Goal: Check status: Check status

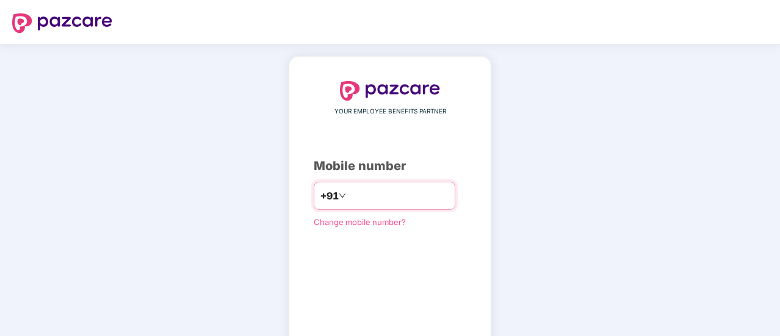
drag, startPoint x: 423, startPoint y: 193, endPoint x: 336, endPoint y: 195, distance: 87.3
click at [348, 195] on input "**********" at bounding box center [398, 196] width 100 height 20
click at [405, 197] on input "**********" at bounding box center [398, 196] width 100 height 20
type input "*"
type input "**********"
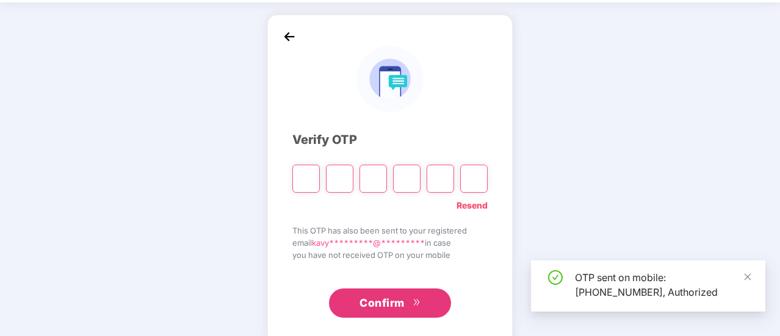
scroll to position [61, 0]
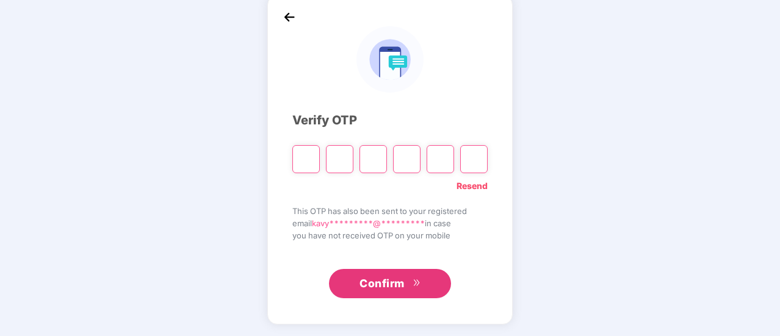
type input "*"
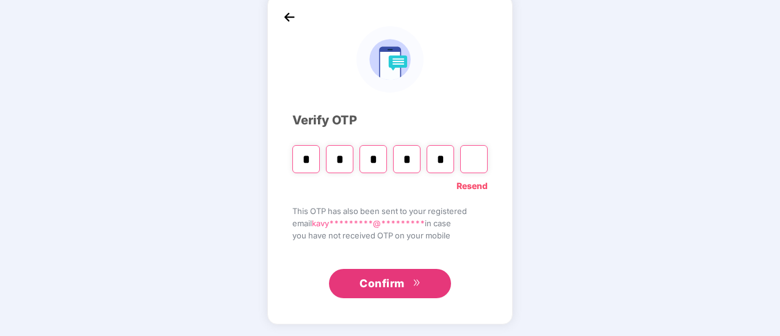
type input "*"
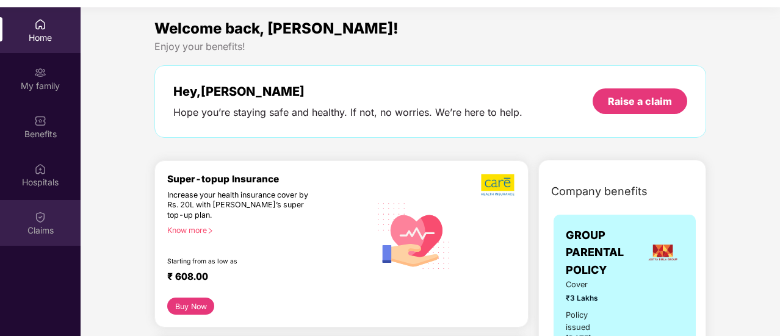
click at [38, 223] on img at bounding box center [40, 217] width 12 height 12
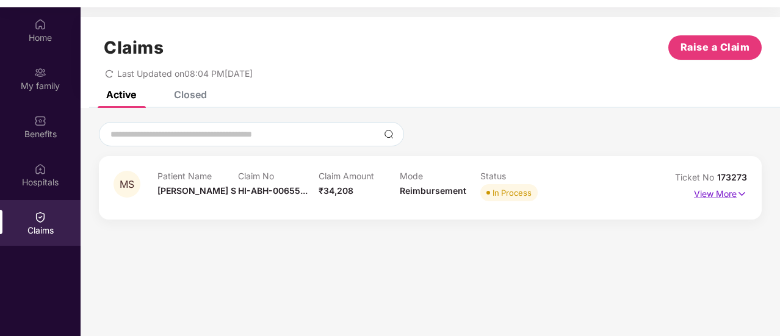
click at [710, 197] on p "View More" at bounding box center [720, 192] width 53 height 16
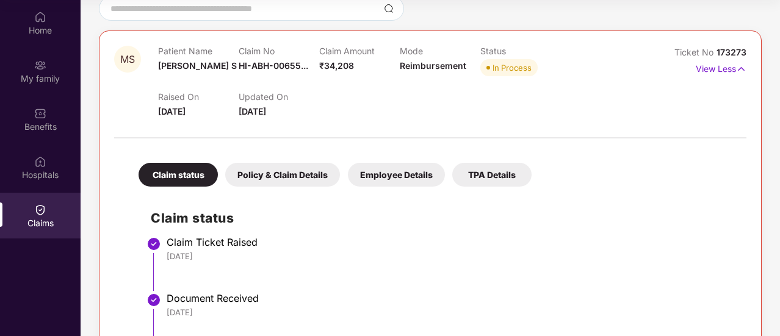
scroll to position [122, 0]
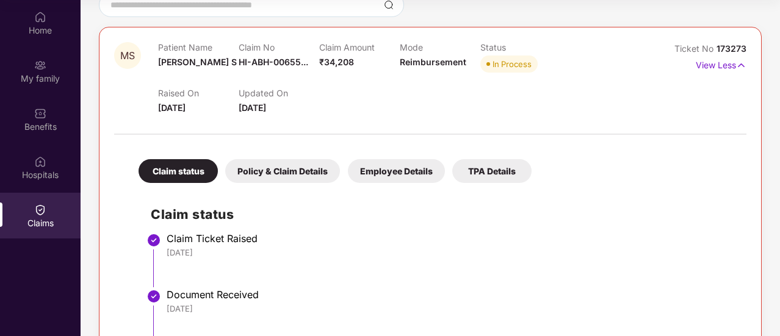
click at [261, 169] on div "Policy & Claim Details" at bounding box center [282, 171] width 115 height 24
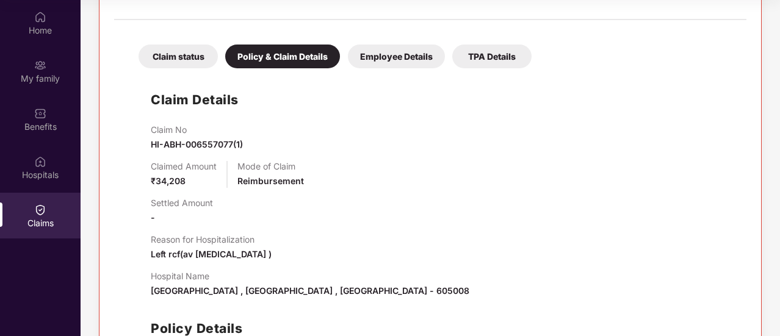
scroll to position [232, 0]
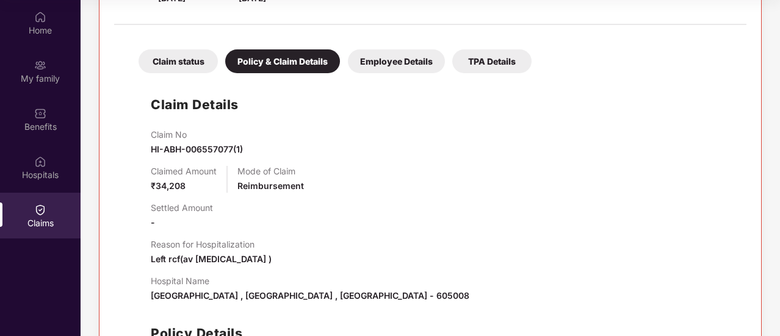
click at [377, 61] on div "Employee Details" at bounding box center [396, 61] width 97 height 24
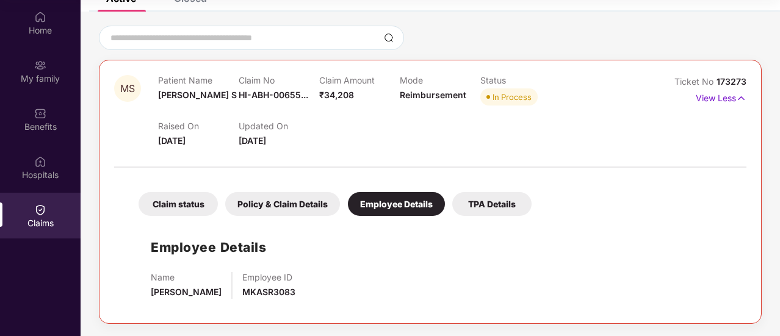
scroll to position [88, 0]
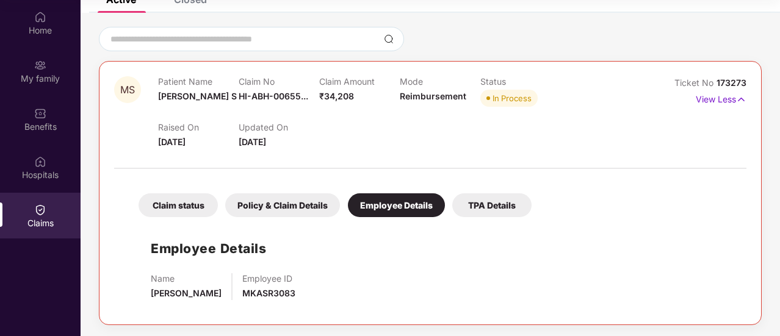
click at [489, 207] on div "TPA Details" at bounding box center [491, 205] width 79 height 24
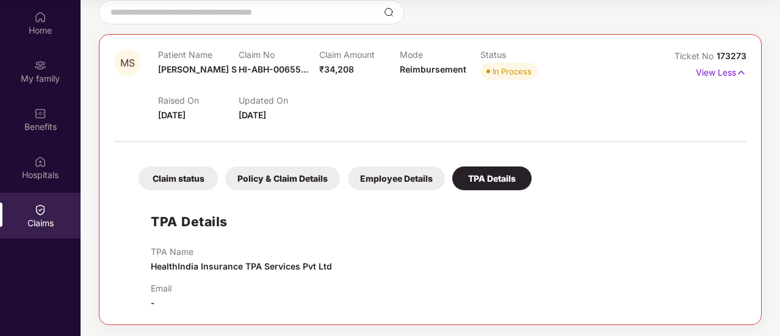
click at [419, 168] on div "Employee Details" at bounding box center [396, 179] width 97 height 24
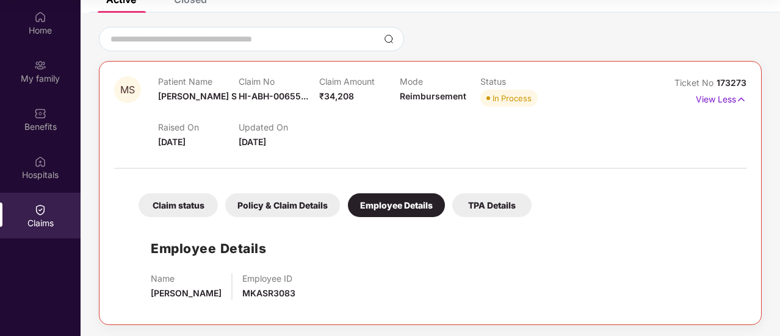
click at [278, 212] on div "Policy & Claim Details" at bounding box center [282, 205] width 115 height 24
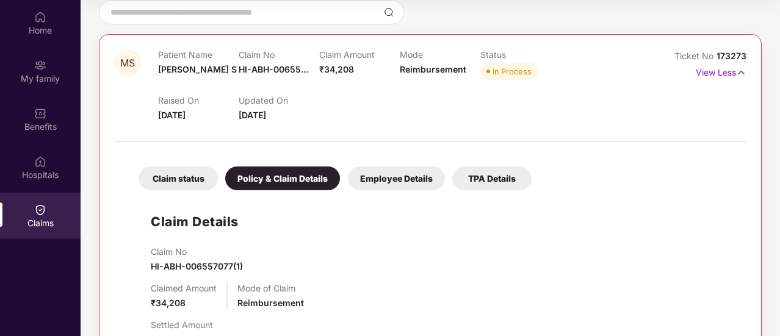
scroll to position [110, 0]
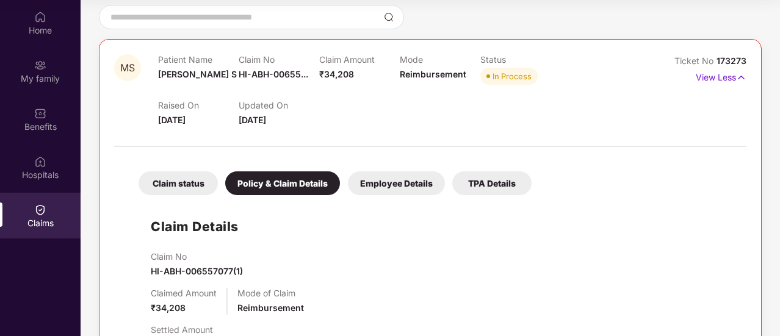
click at [273, 176] on div "Policy & Claim Details" at bounding box center [282, 183] width 115 height 24
click at [185, 176] on div "Claim status" at bounding box center [178, 183] width 79 height 24
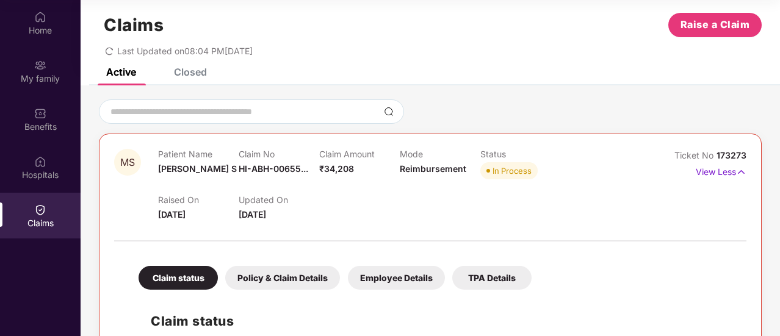
scroll to position [0, 0]
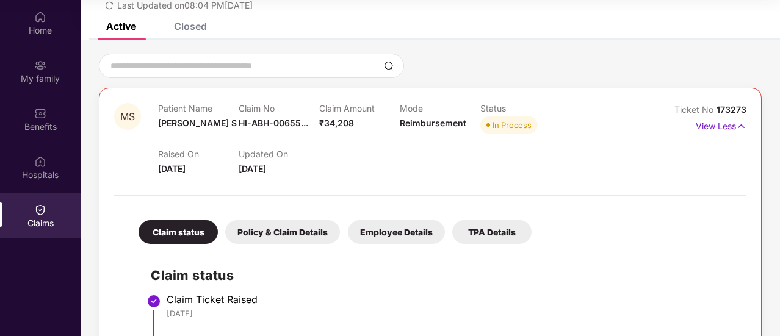
click at [187, 231] on div "Claim status" at bounding box center [178, 232] width 79 height 24
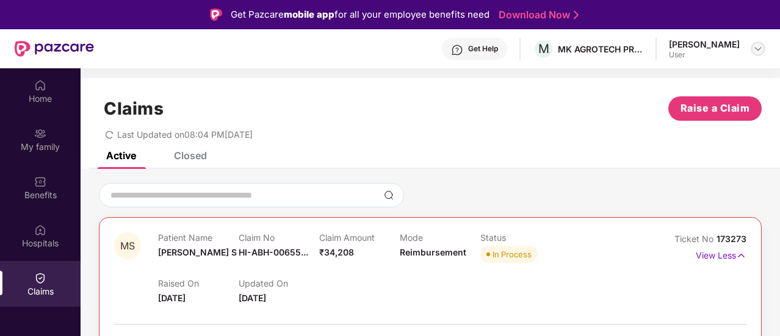
click at [752, 46] on div at bounding box center [758, 49] width 15 height 15
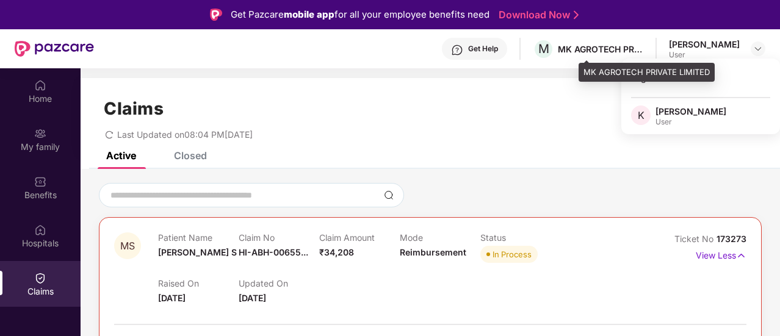
click at [630, 49] on div "MK AGROTECH PRIVATE LIMITED" at bounding box center [600, 49] width 85 height 12
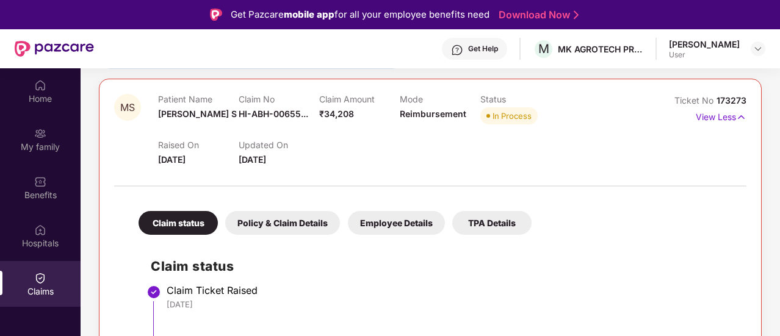
scroll to position [61, 0]
